Goal: Check status: Check status

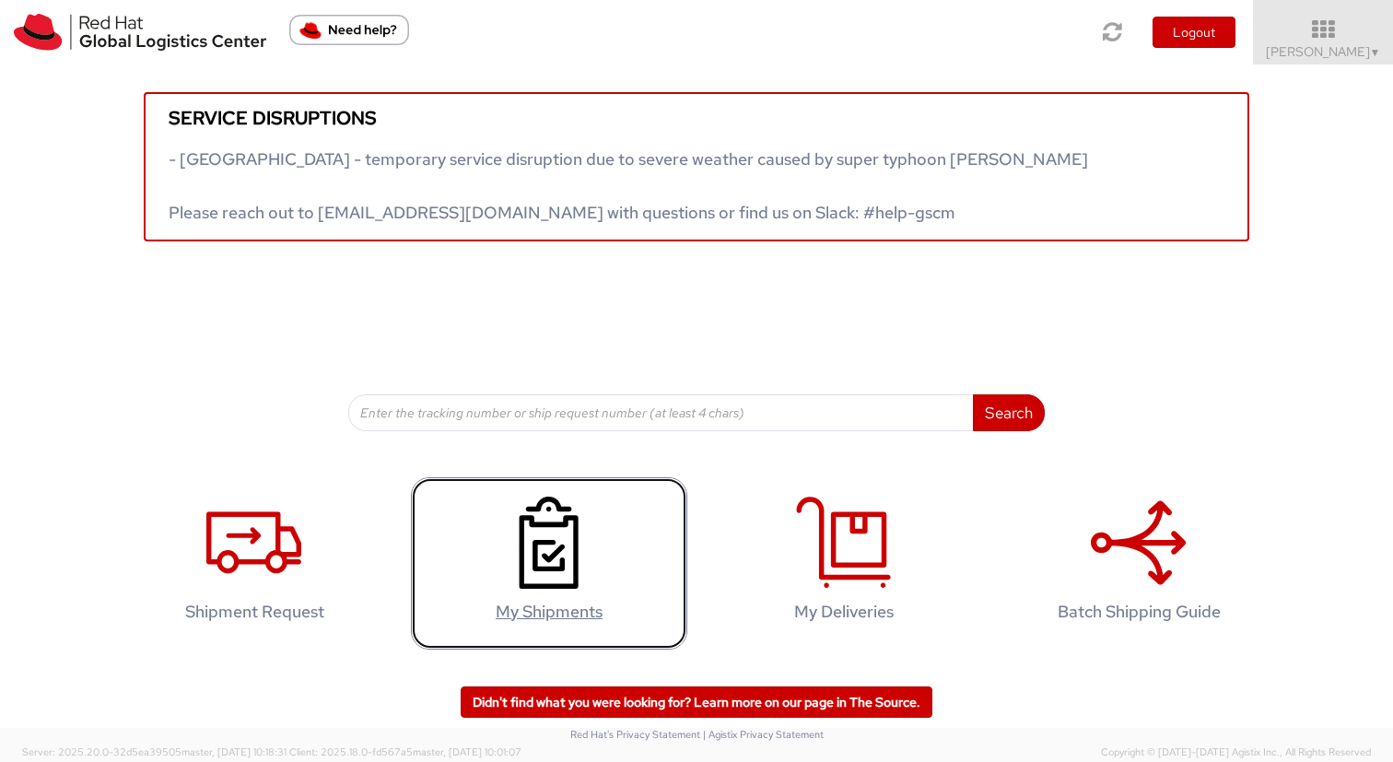
click at [592, 604] on h4 "My Shipments" at bounding box center [549, 612] width 238 height 18
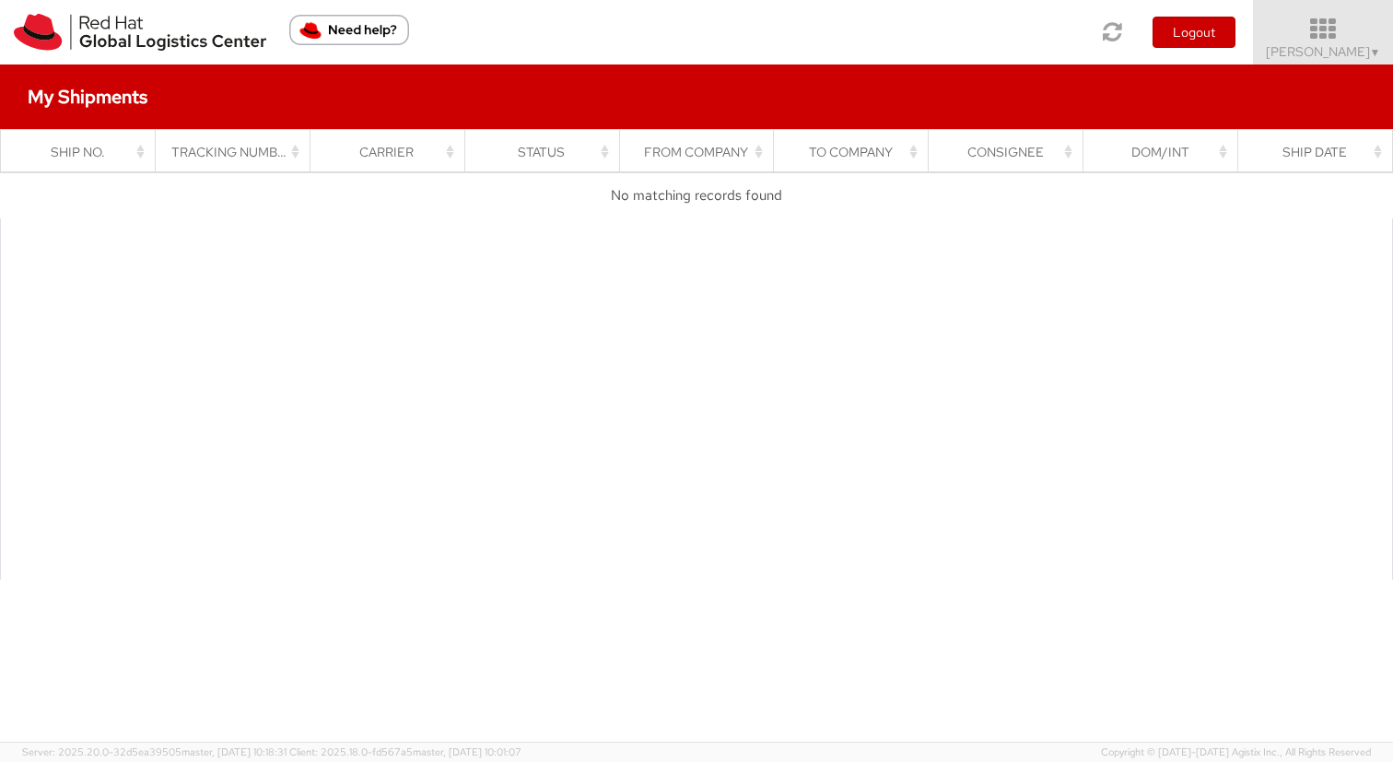
click at [1368, 36] on icon at bounding box center [1323, 30] width 161 height 26
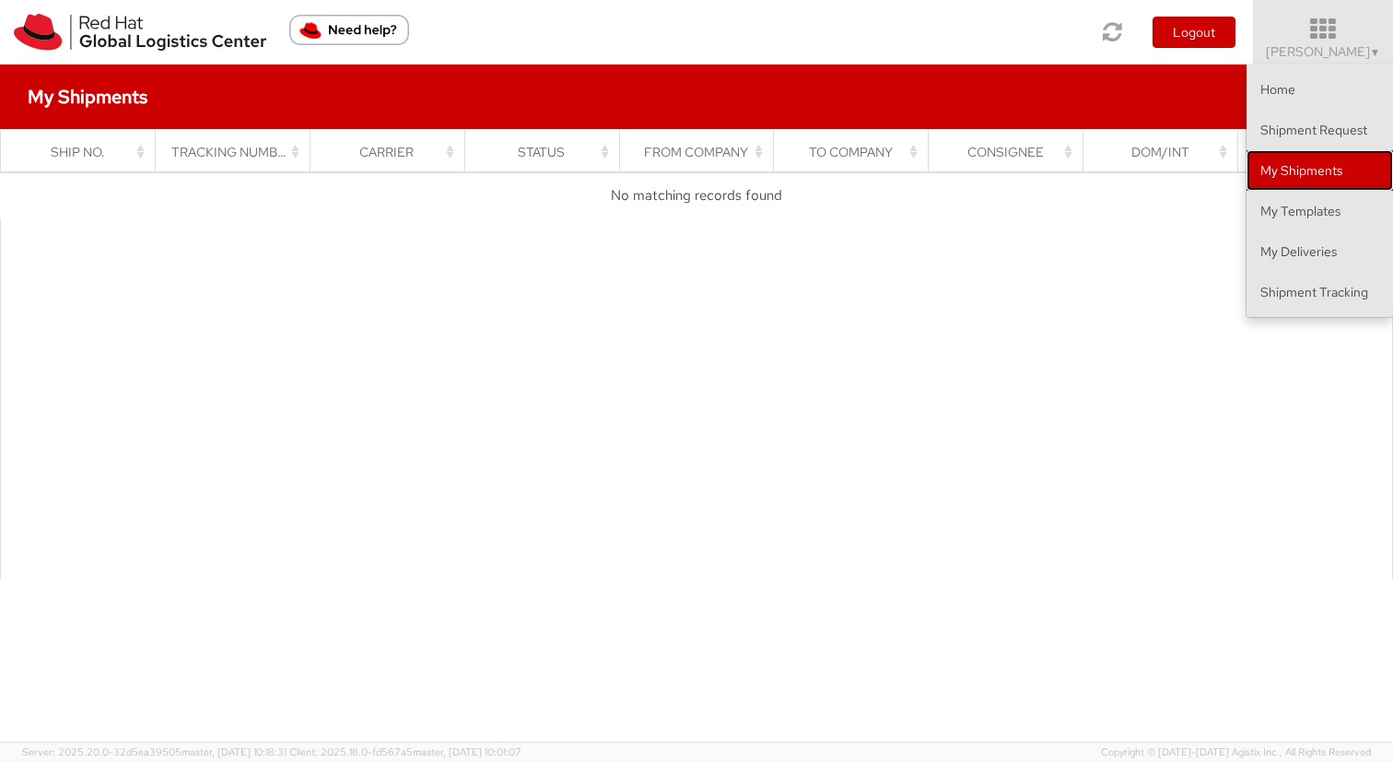
click at [1281, 167] on link "My Shipments" at bounding box center [1320, 170] width 147 height 41
